Goal: Task Accomplishment & Management: Use online tool/utility

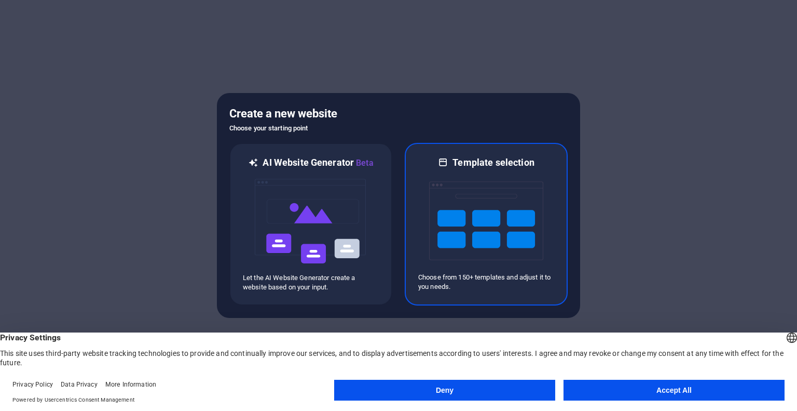
click at [469, 213] on img at bounding box center [486, 221] width 114 height 104
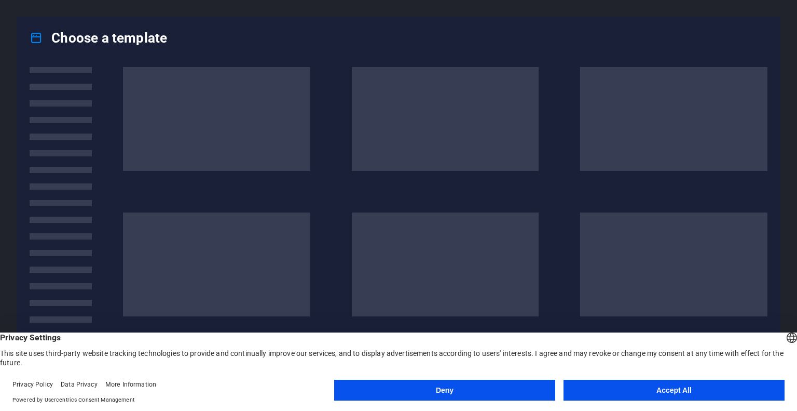
click at [650, 387] on button "Accept All" at bounding box center [674, 389] width 221 height 21
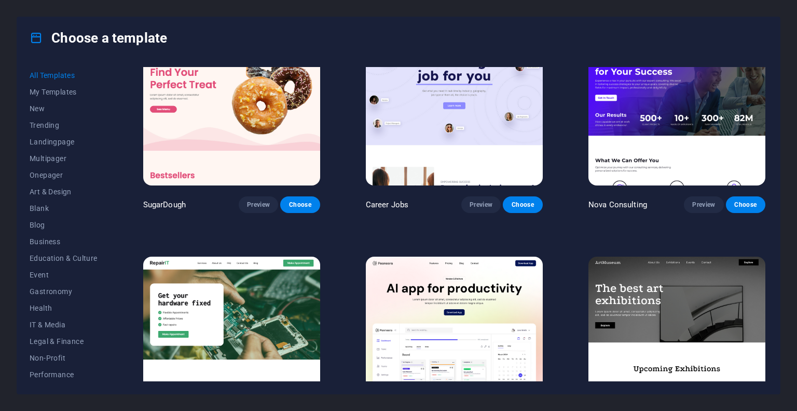
scroll to position [52, 0]
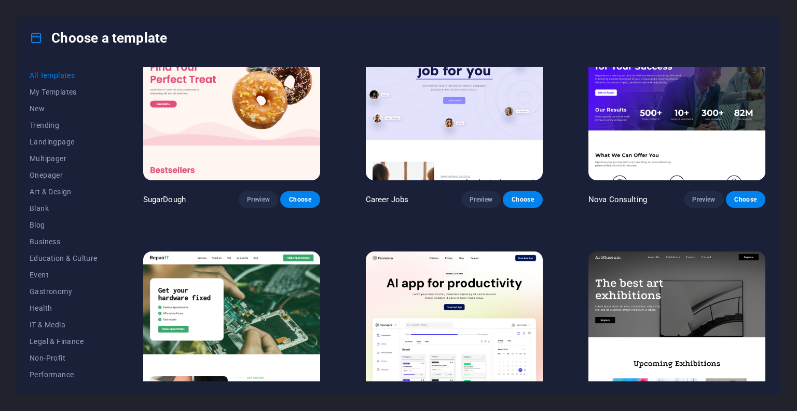
click at [666, 101] on img at bounding box center [677, 98] width 177 height 163
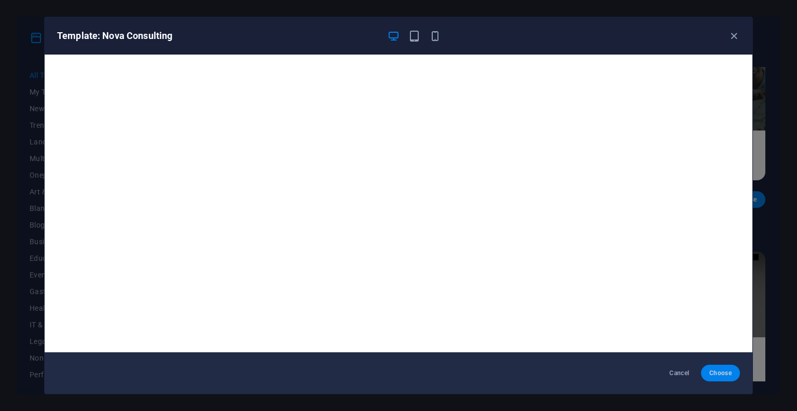
click at [716, 374] on span "Choose" at bounding box center [721, 373] width 22 height 8
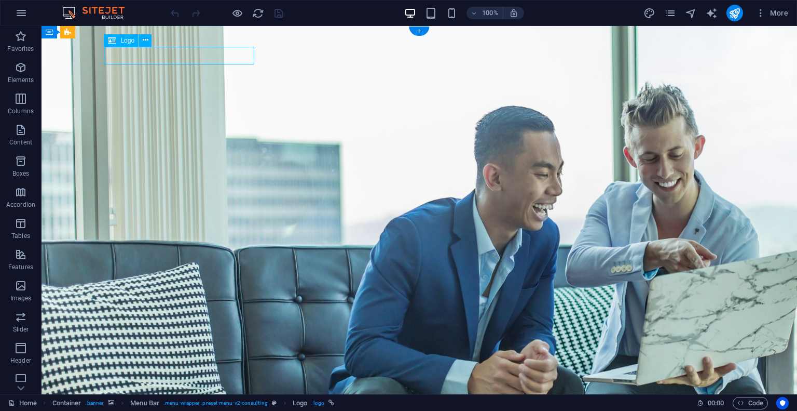
select select "px"
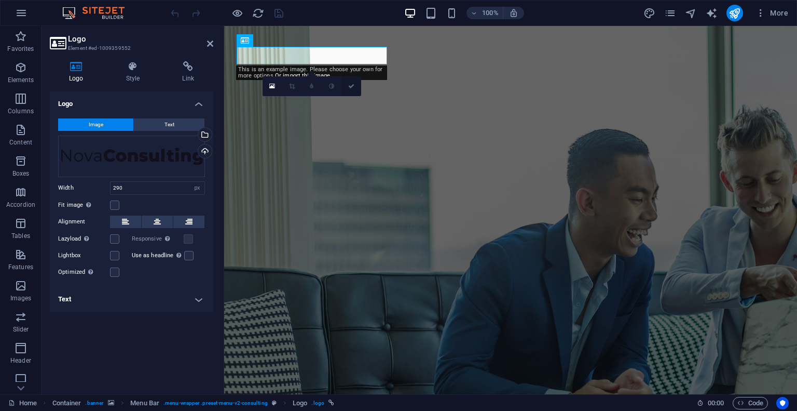
click at [349, 86] on icon at bounding box center [351, 86] width 6 height 6
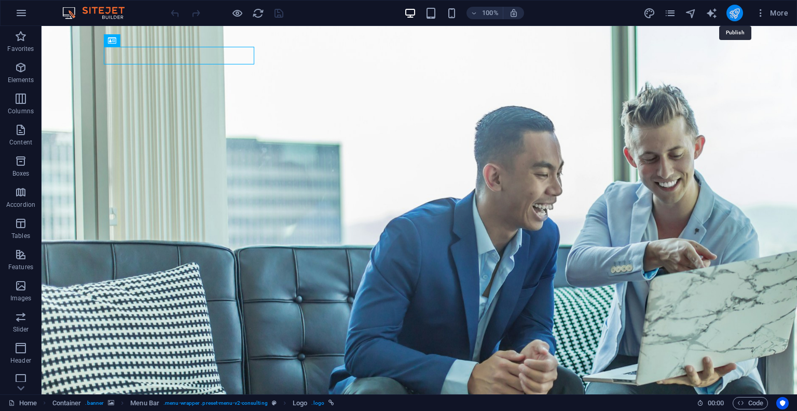
click at [736, 16] on icon "publish" at bounding box center [735, 13] width 12 height 12
